Goal: Task Accomplishment & Management: Manage account settings

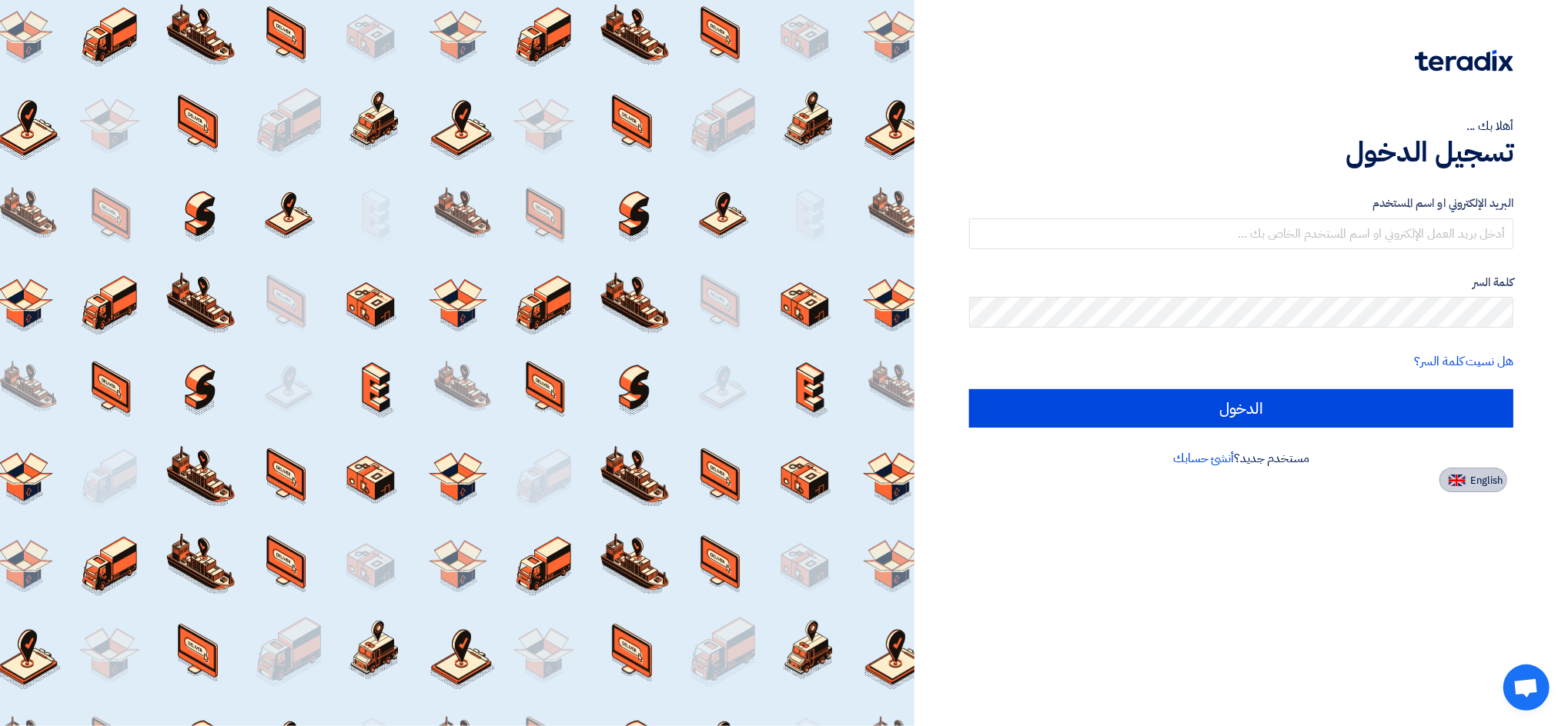
click at [1477, 483] on span "English" at bounding box center [1487, 481] width 32 height 11
type input "Sign in"
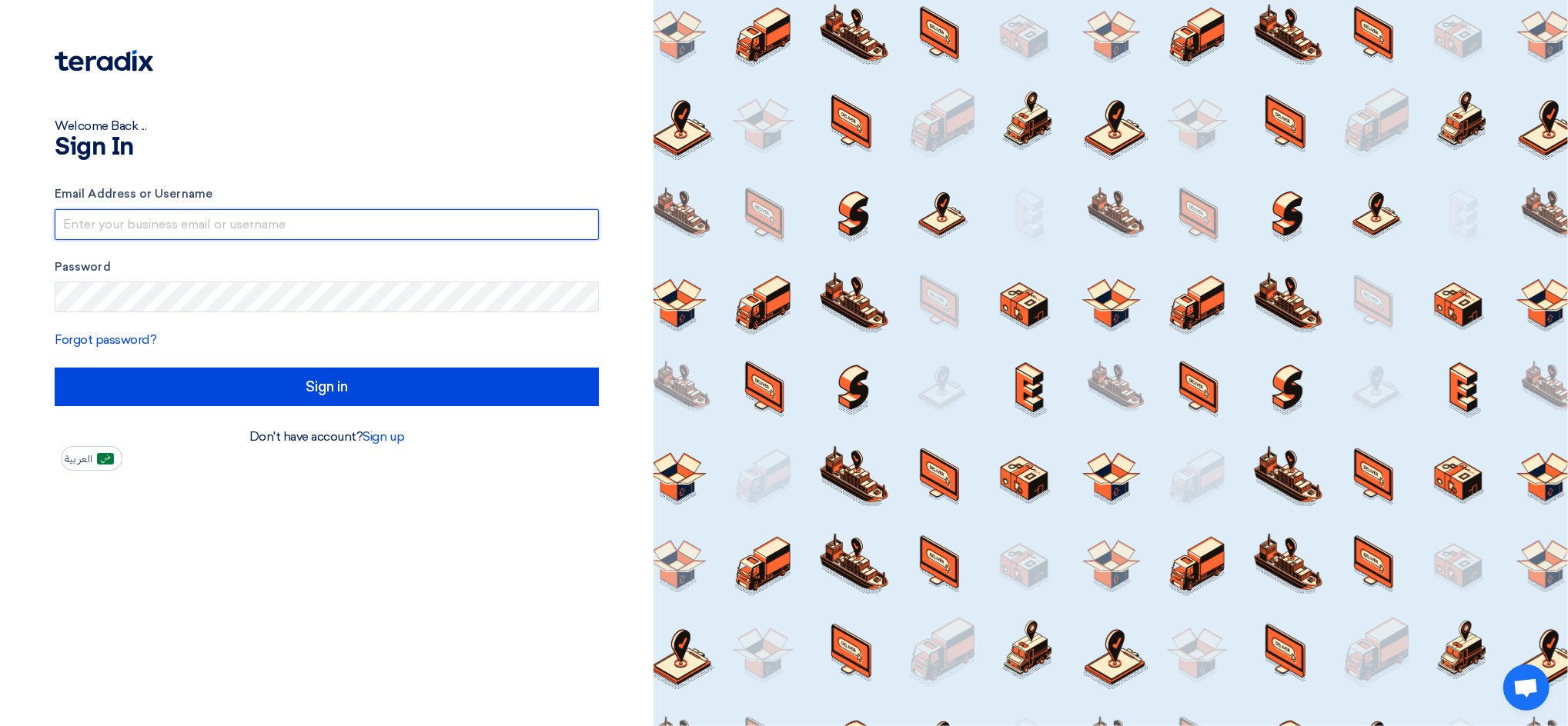
click at [402, 233] on input "text" at bounding box center [327, 225] width 544 height 31
drag, startPoint x: 232, startPoint y: 228, endPoint x: 304, endPoint y: 232, distance: 72.1
click at [304, 232] on input "[EMAIL_ADDRESS]@00" at bounding box center [327, 225] width 544 height 31
type input "[EMAIL_ADDRESS][DOMAIN_NAME]"
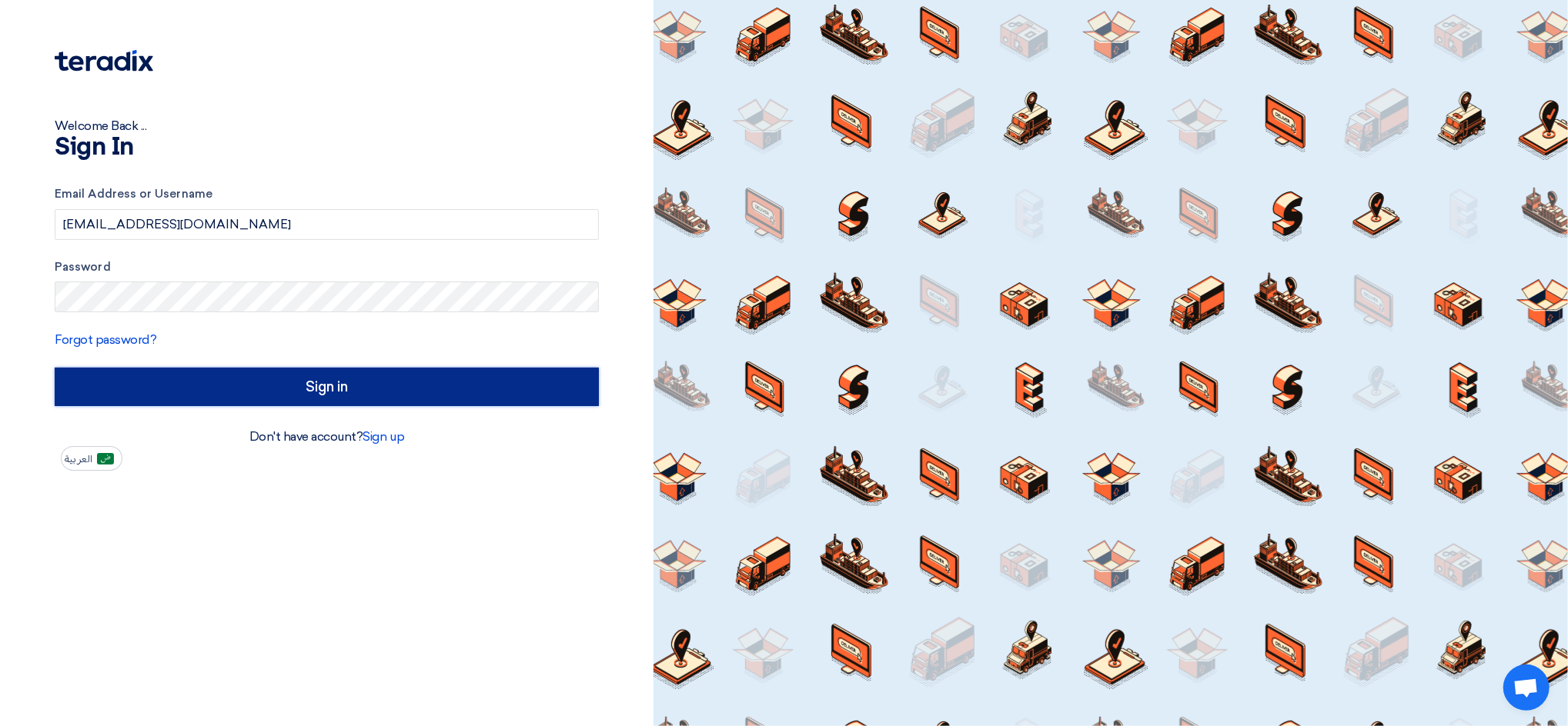
click at [438, 392] on input "Sign in" at bounding box center [327, 387] width 544 height 38
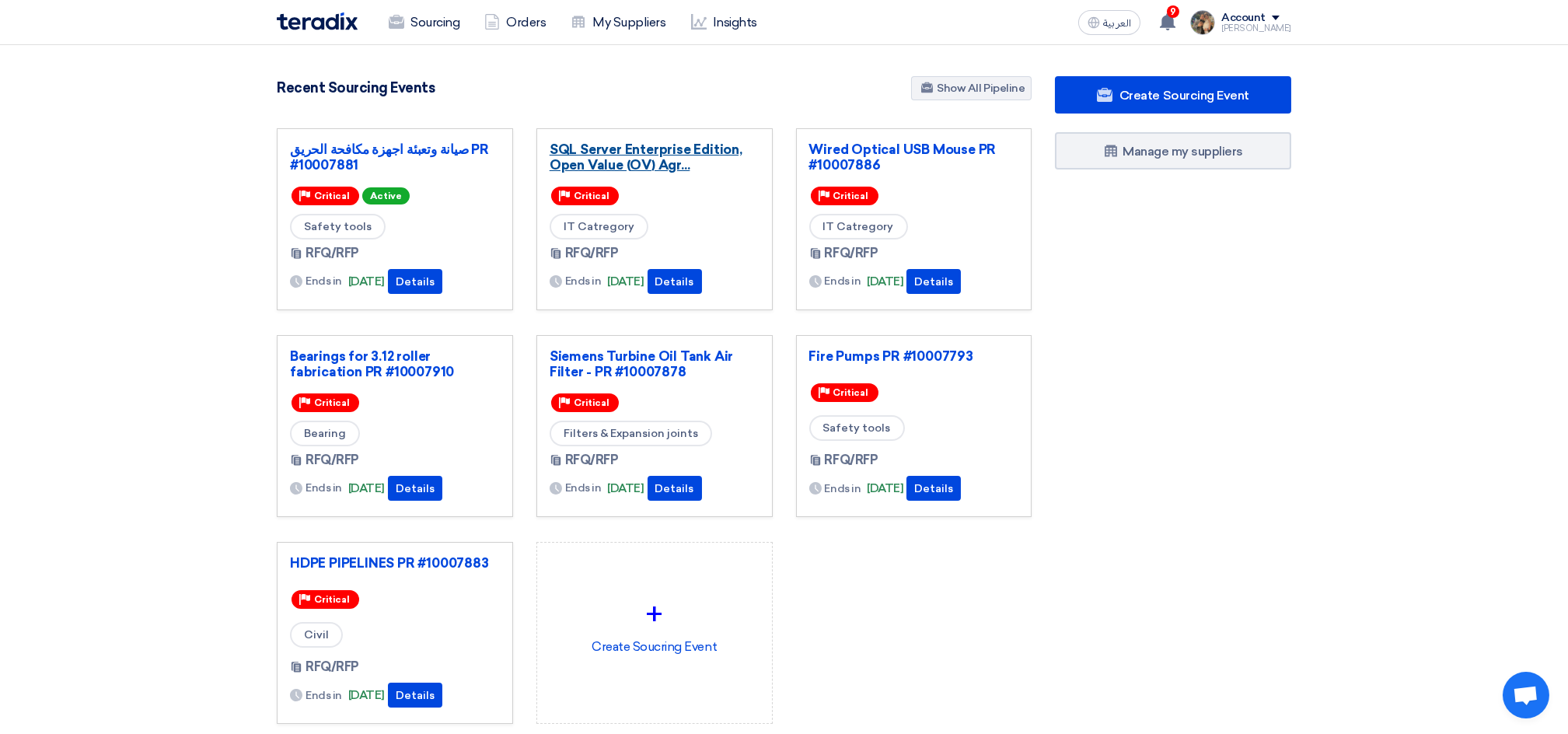
click at [615, 171] on link "SQL Server Enterprise Edition, Open Value (OV) Agr..." at bounding box center [654, 157] width 210 height 31
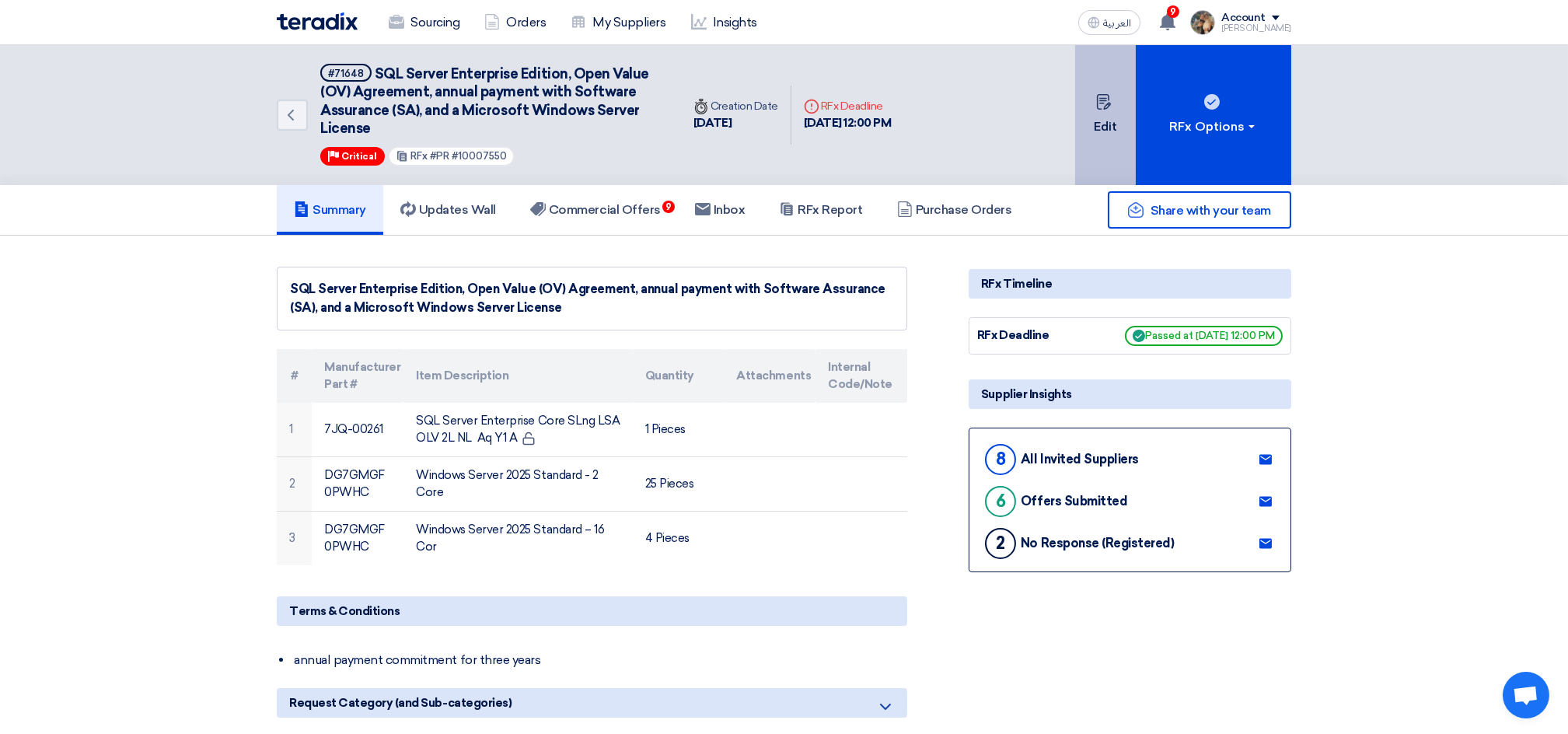
click at [1101, 140] on button "Edit" at bounding box center [1106, 115] width 60 height 140
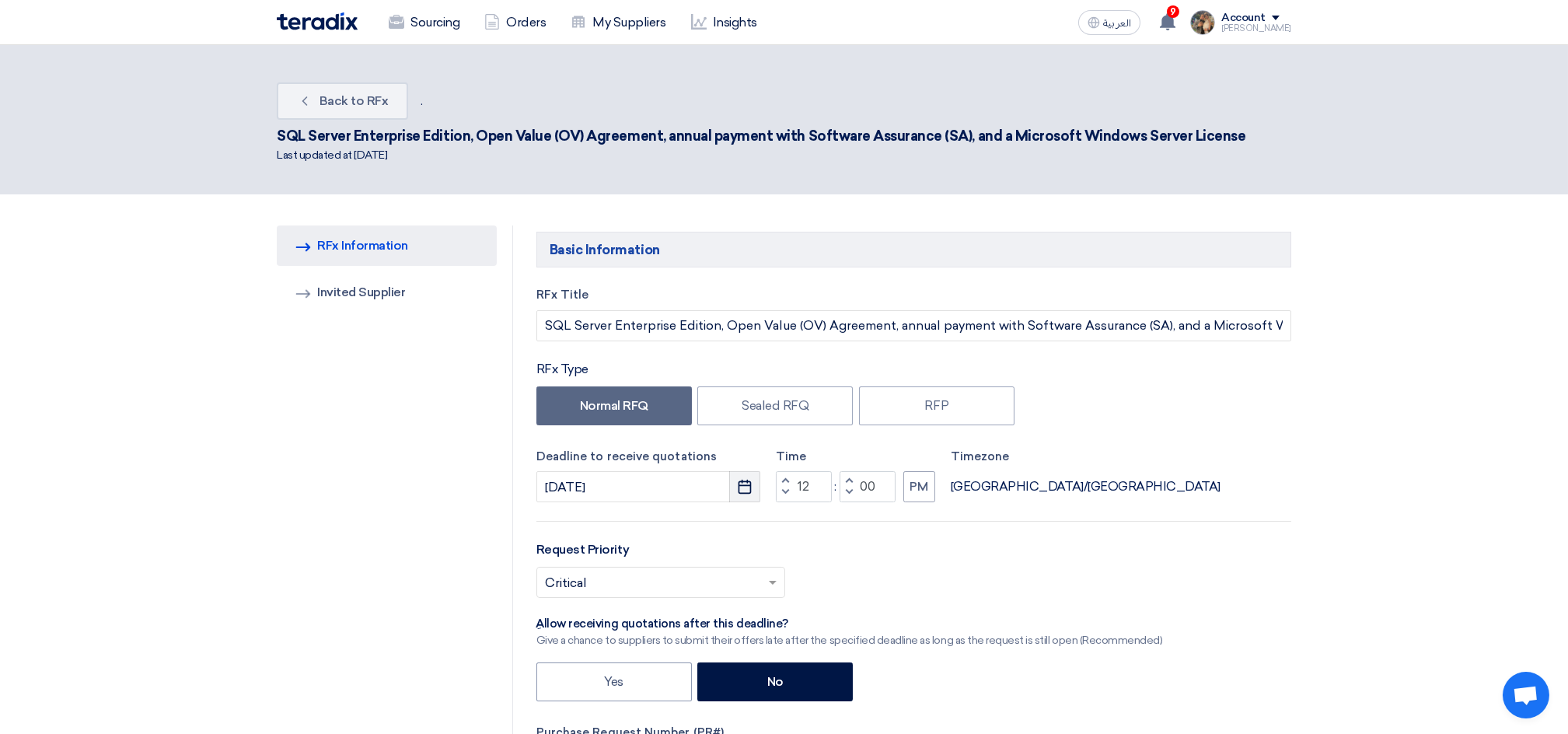
click at [753, 485] on button "Pick a date" at bounding box center [745, 487] width 31 height 31
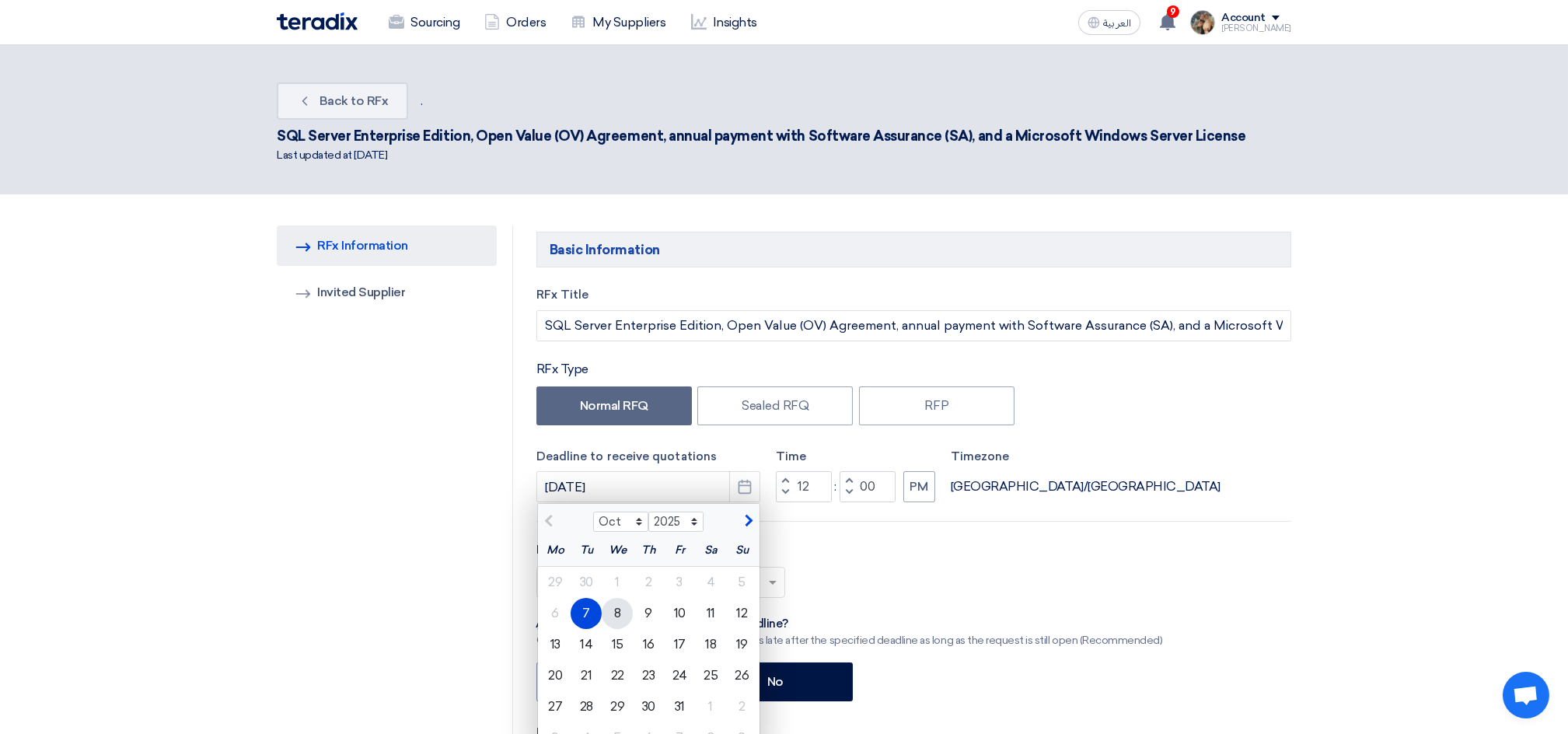
click at [614, 600] on div "8" at bounding box center [617, 613] width 31 height 31
type input "[DATE]"
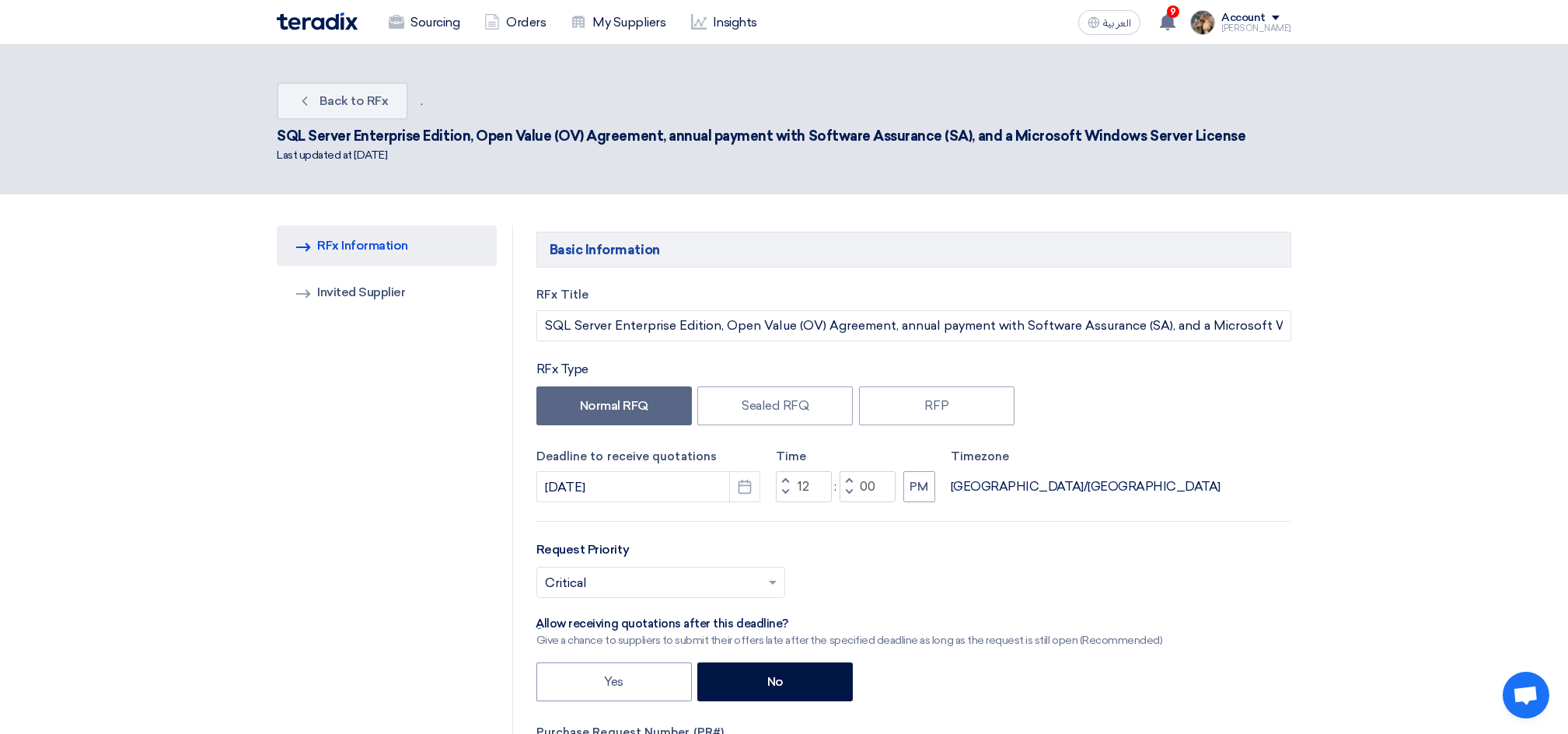
click at [779, 481] on button "Increment hours" at bounding box center [785, 481] width 19 height 20
type input "01"
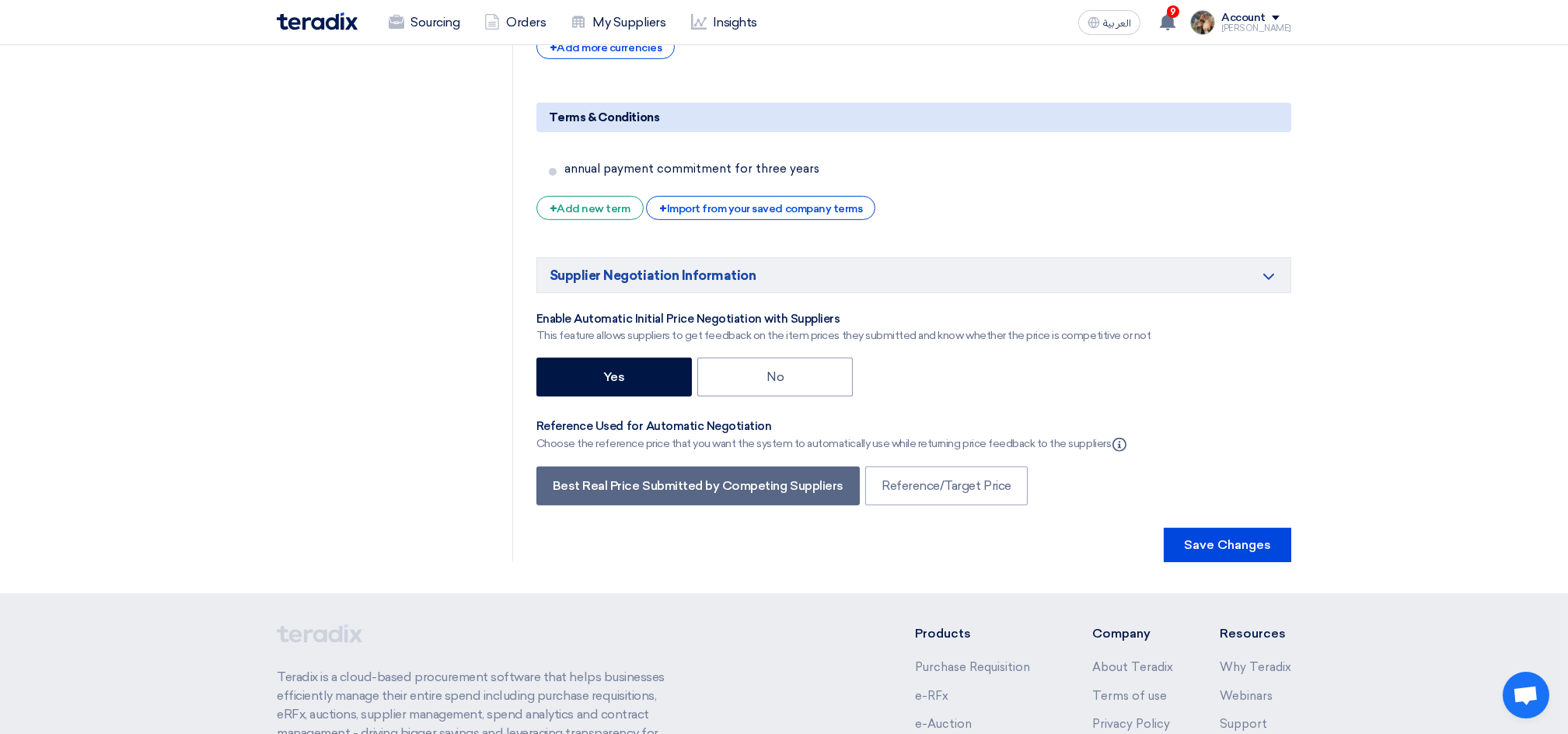
scroll to position [2826, 0]
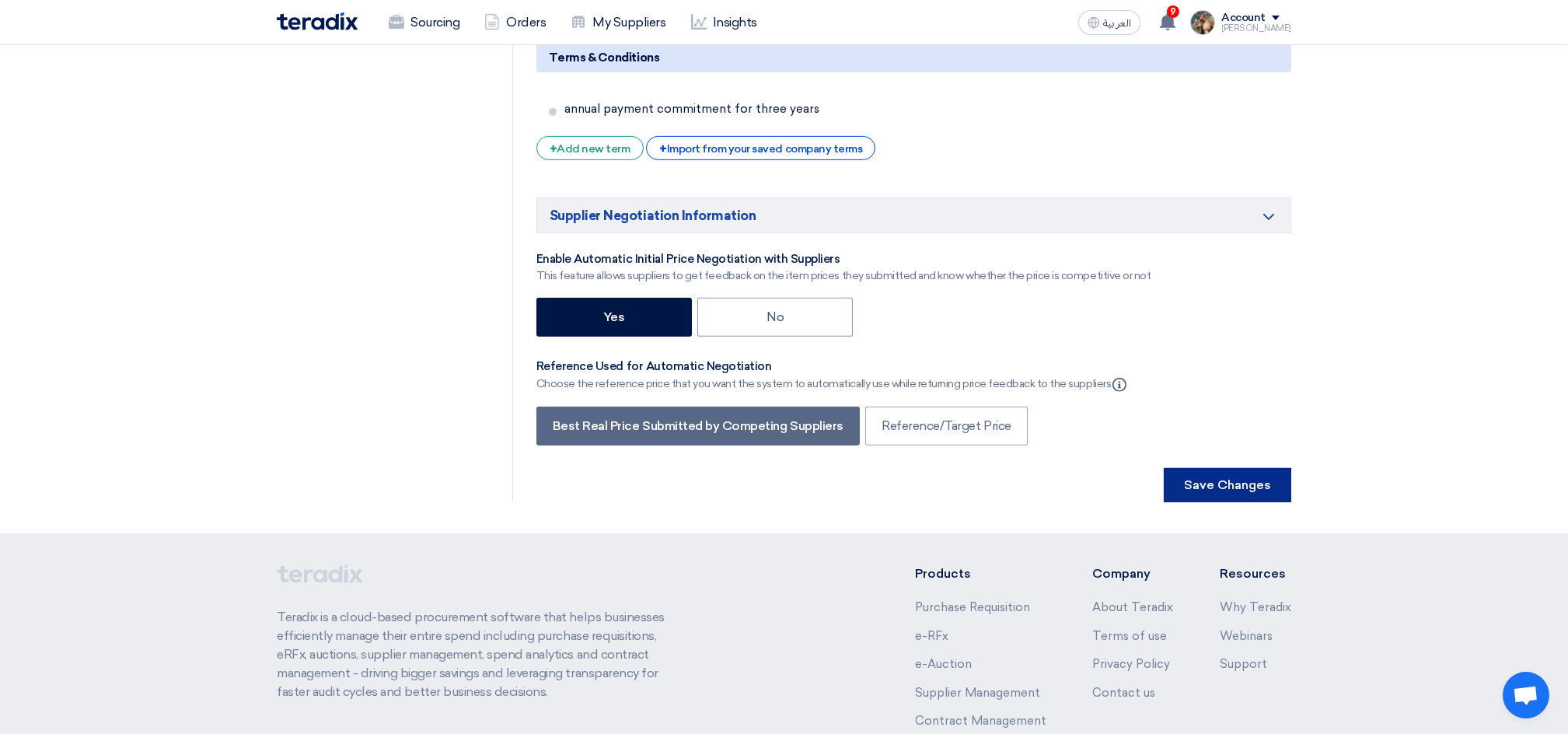
click at [1231, 495] on button "Save Changes" at bounding box center [1228, 486] width 127 height 34
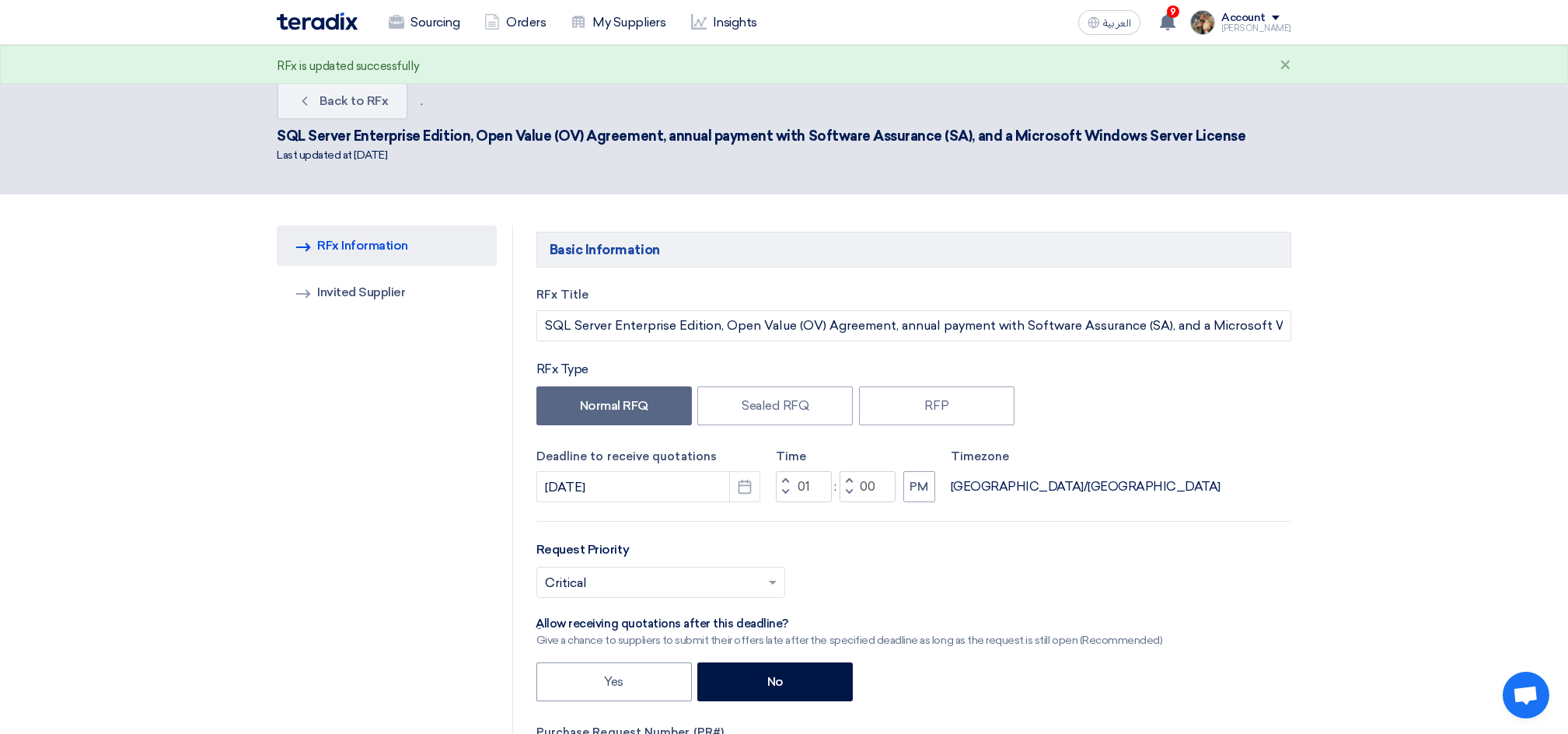
click at [332, 25] on img at bounding box center [317, 21] width 81 height 18
